Goal: Information Seeking & Learning: Understand process/instructions

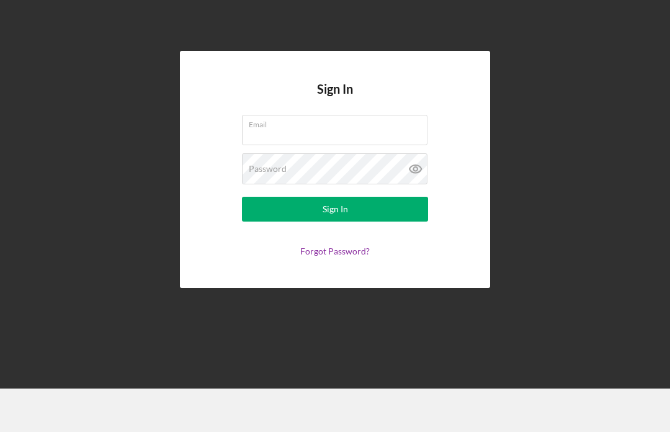
scroll to position [43, 0]
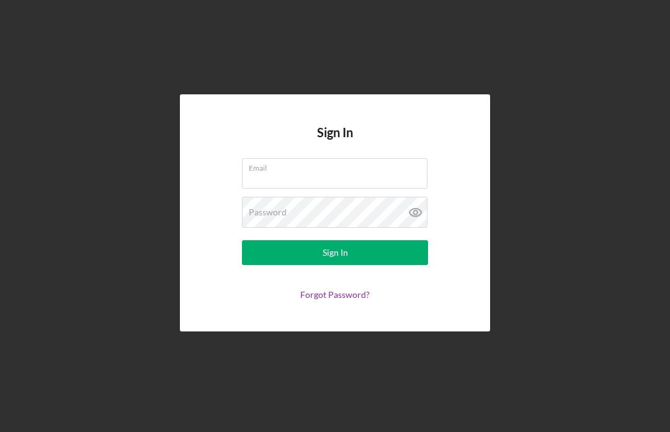
click at [344, 158] on input "Email" at bounding box center [334, 173] width 185 height 30
type input "Wizeart1@gmail.com"
click at [335, 240] on button "Sign In" at bounding box center [335, 252] width 186 height 25
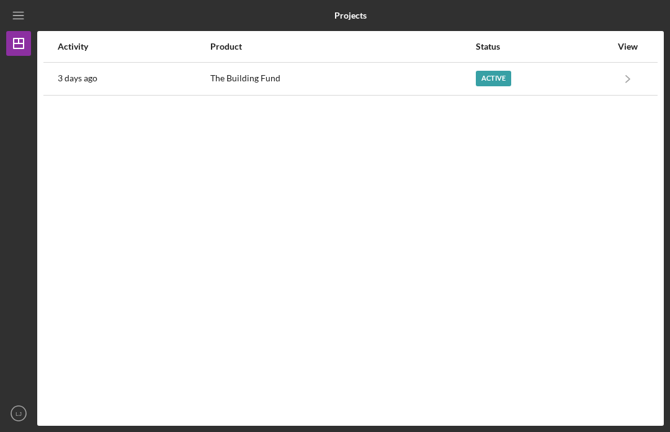
click at [499, 71] on div "Active" at bounding box center [493, 79] width 35 height 16
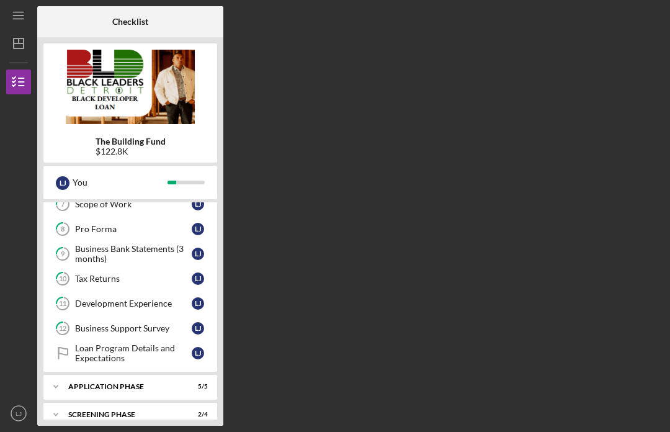
scroll to position [209, 0]
click at [153, 383] on div "Application Phase" at bounding box center [122, 386] width 109 height 7
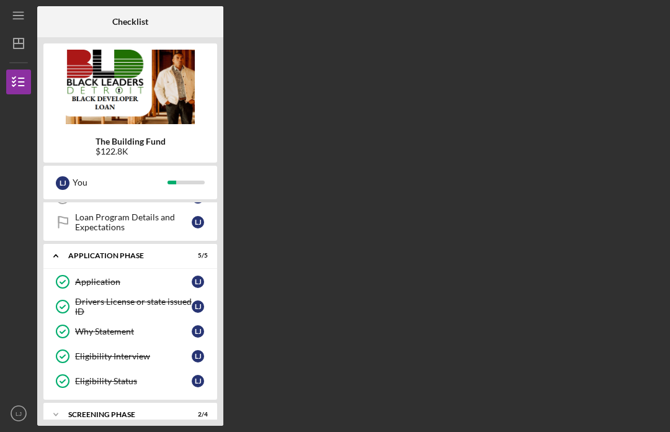
scroll to position [340, 0]
click at [128, 411] on div "Screening Phase" at bounding box center [122, 414] width 109 height 7
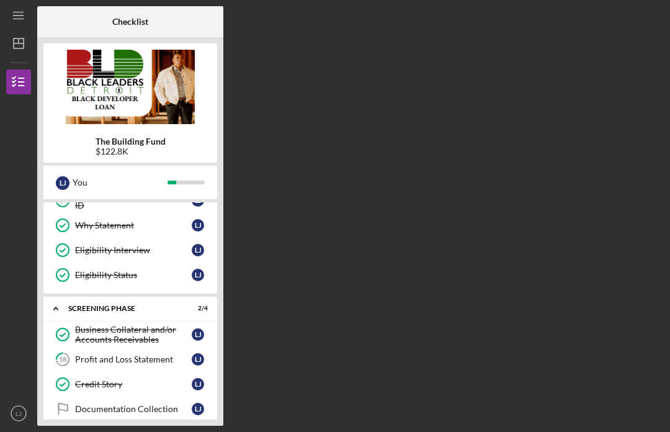
scroll to position [446, 0]
click at [143, 355] on div "Profit and Loss Statement" at bounding box center [133, 360] width 117 height 10
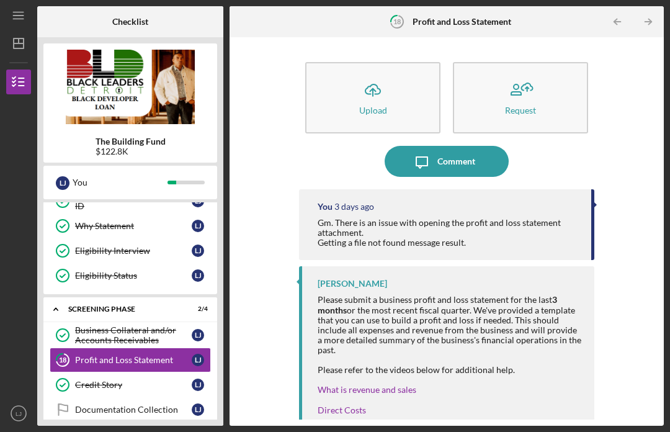
click at [392, 384] on link "What is revenue and sales" at bounding box center [367, 389] width 99 height 11
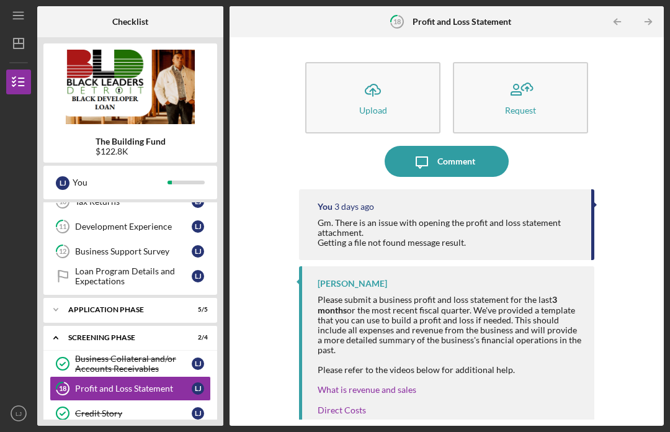
scroll to position [294, 0]
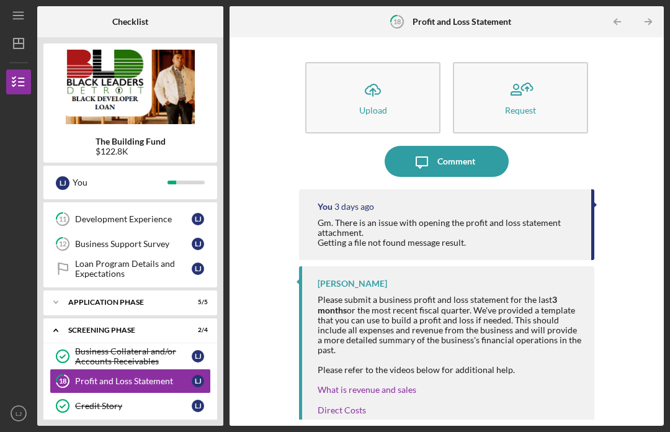
click at [348, 404] on link "Direct Costs" at bounding box center [342, 409] width 48 height 11
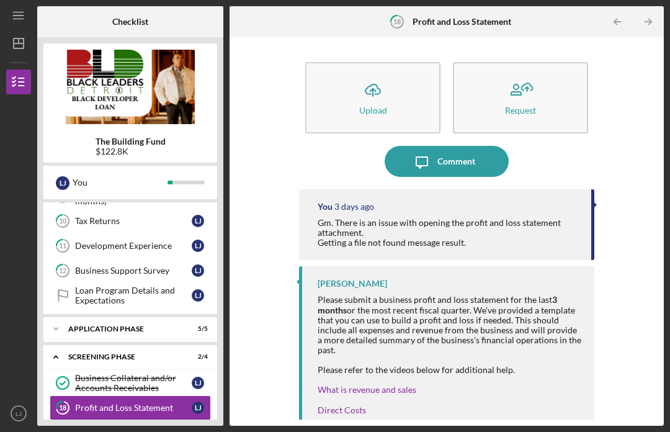
scroll to position [294, 0]
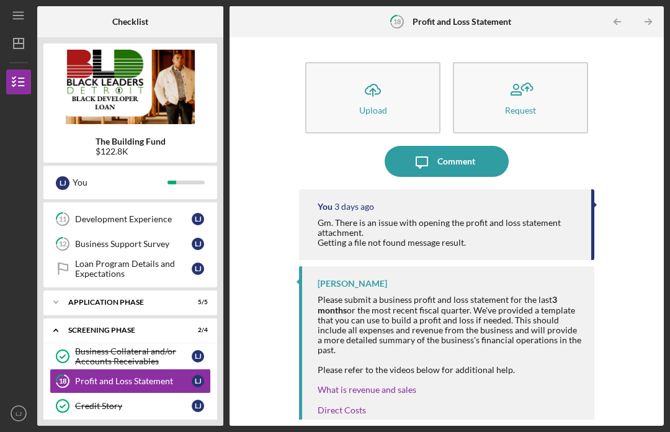
click at [396, 424] on link "What are operating/labor expenses" at bounding box center [385, 429] width 135 height 11
